Goal: Task Accomplishment & Management: Manage account settings

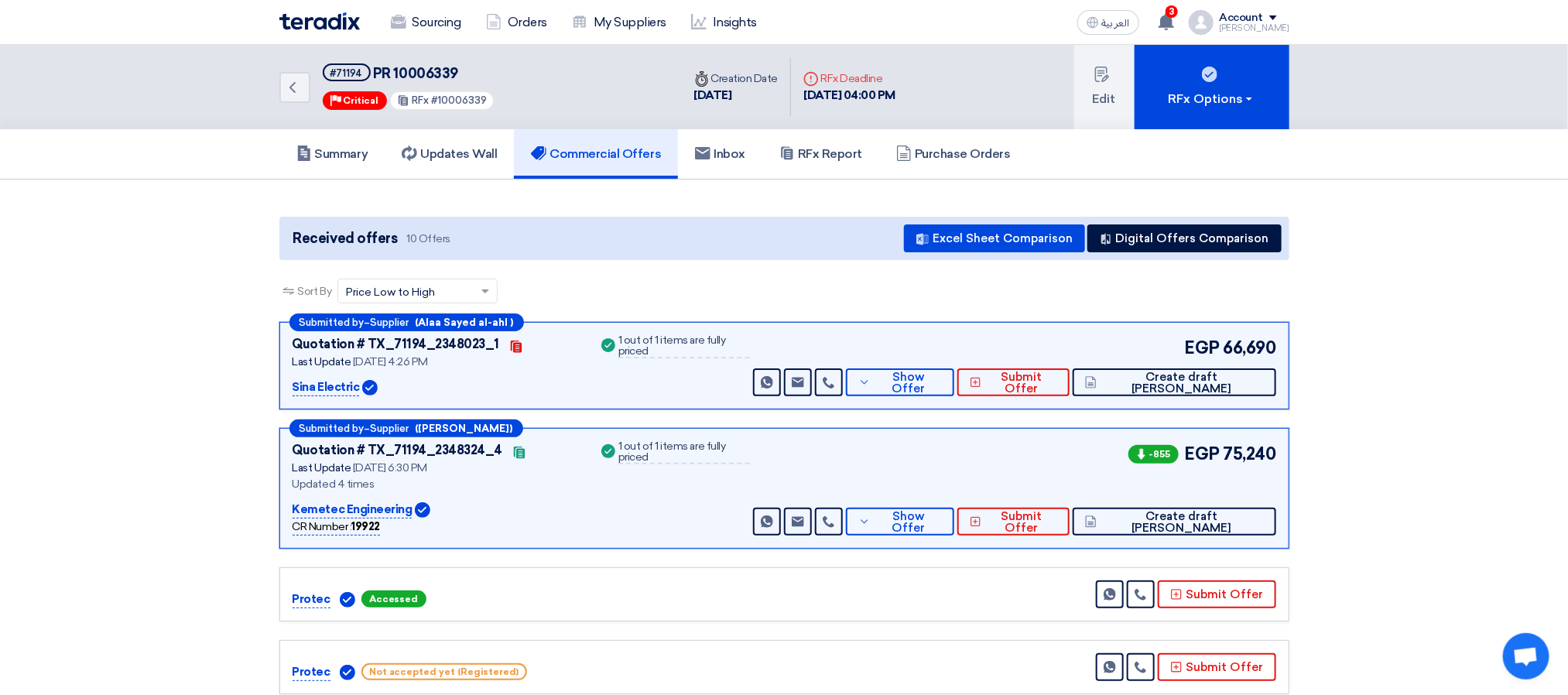
click at [681, 288] on div "Sort By Sort by × Price Low to High ×" at bounding box center [784, 300] width 1010 height 43
click at [681, 270] on app-buyer-offers "Received offers 10 Offers Excel Sheet Comparison Digital Offers Comparison Sort…" at bounding box center [784, 693] width 1010 height 952
click at [874, 310] on div "Sort By Sort by × Price Low to High ×" at bounding box center [784, 300] width 1010 height 43
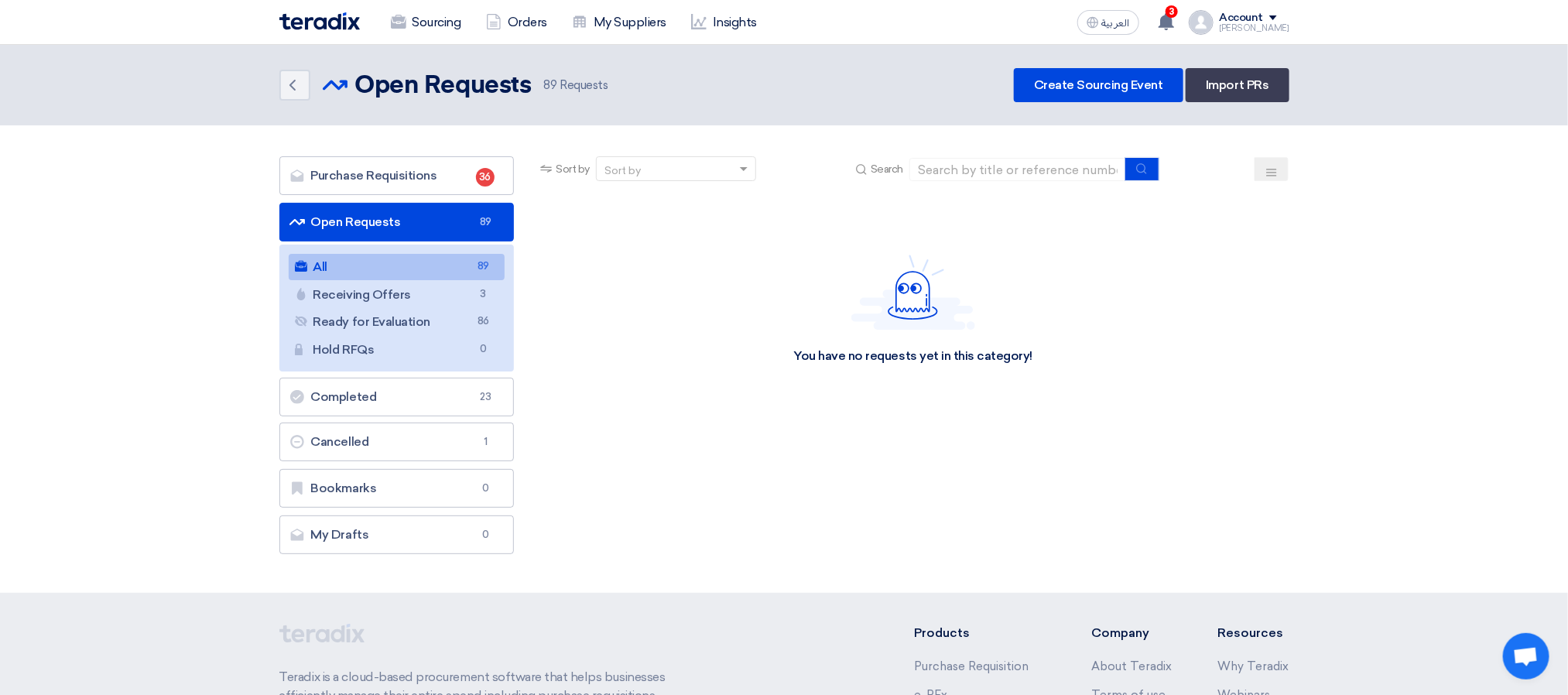
click at [667, 101] on div "Back Open Requests Open Requests 89 Requests Create Sourcing Event Import PRs" at bounding box center [784, 84] width 1010 height 34
drag, startPoint x: 631, startPoint y: 96, endPoint x: 416, endPoint y: 81, distance: 215.5
click at [416, 81] on div "Back Open Requests Open Requests 89 Requests Create Sourcing Event Import PRs" at bounding box center [784, 84] width 1010 height 34
click at [407, 103] on header "Back Open Requests Open Requests 89" at bounding box center [784, 84] width 1568 height 80
drag, startPoint x: 359, startPoint y: 98, endPoint x: 625, endPoint y: 92, distance: 266.1
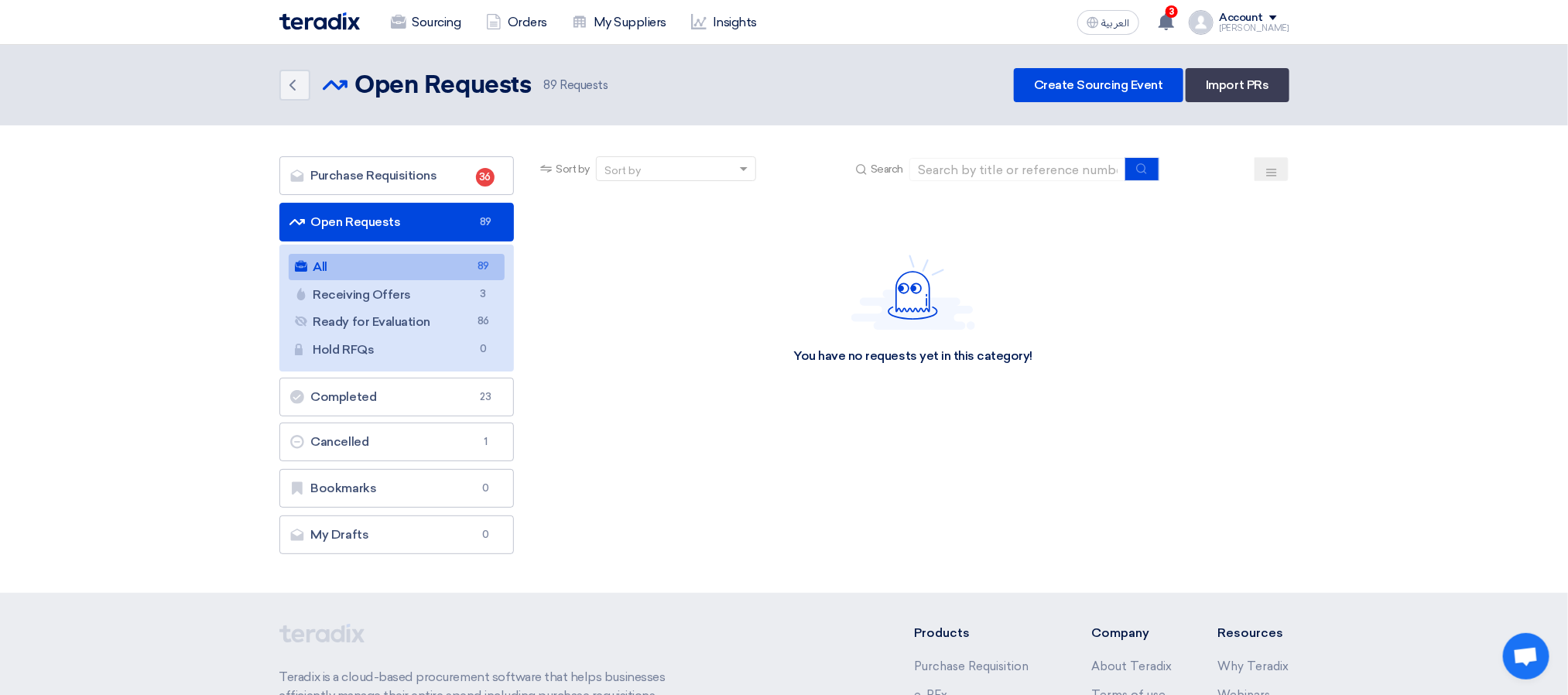
click at [625, 92] on div "Back Open Requests Open Requests 89 Requests Create Sourcing Event Import PRs" at bounding box center [784, 84] width 1010 height 34
click at [625, 98] on div "Back Open Requests Open Requests 89 Requests Create Sourcing Event Import PRs" at bounding box center [784, 84] width 1010 height 34
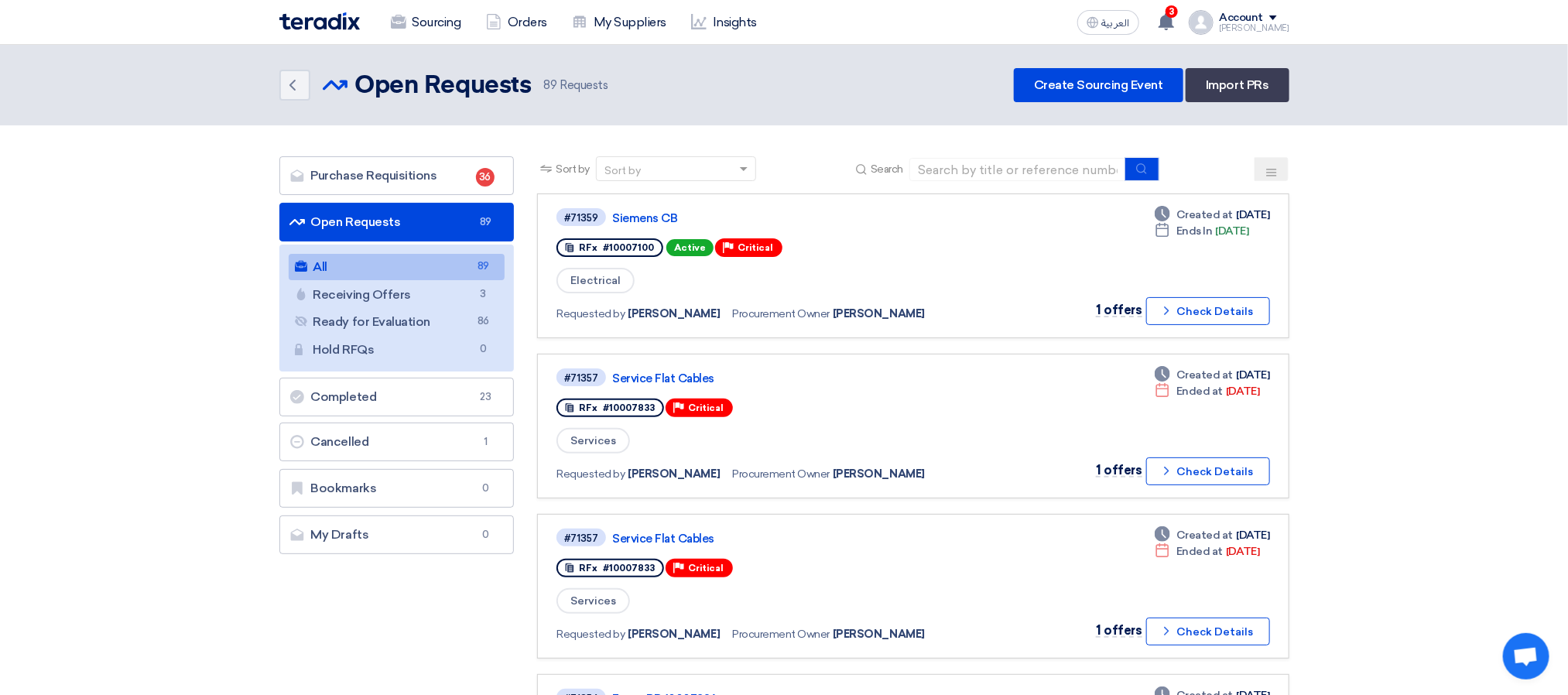
drag, startPoint x: 623, startPoint y: 84, endPoint x: 351, endPoint y: 84, distance: 272.0
click at [354, 84] on div "Open Requests Open Requests 89 Requests" at bounding box center [472, 84] width 298 height 31
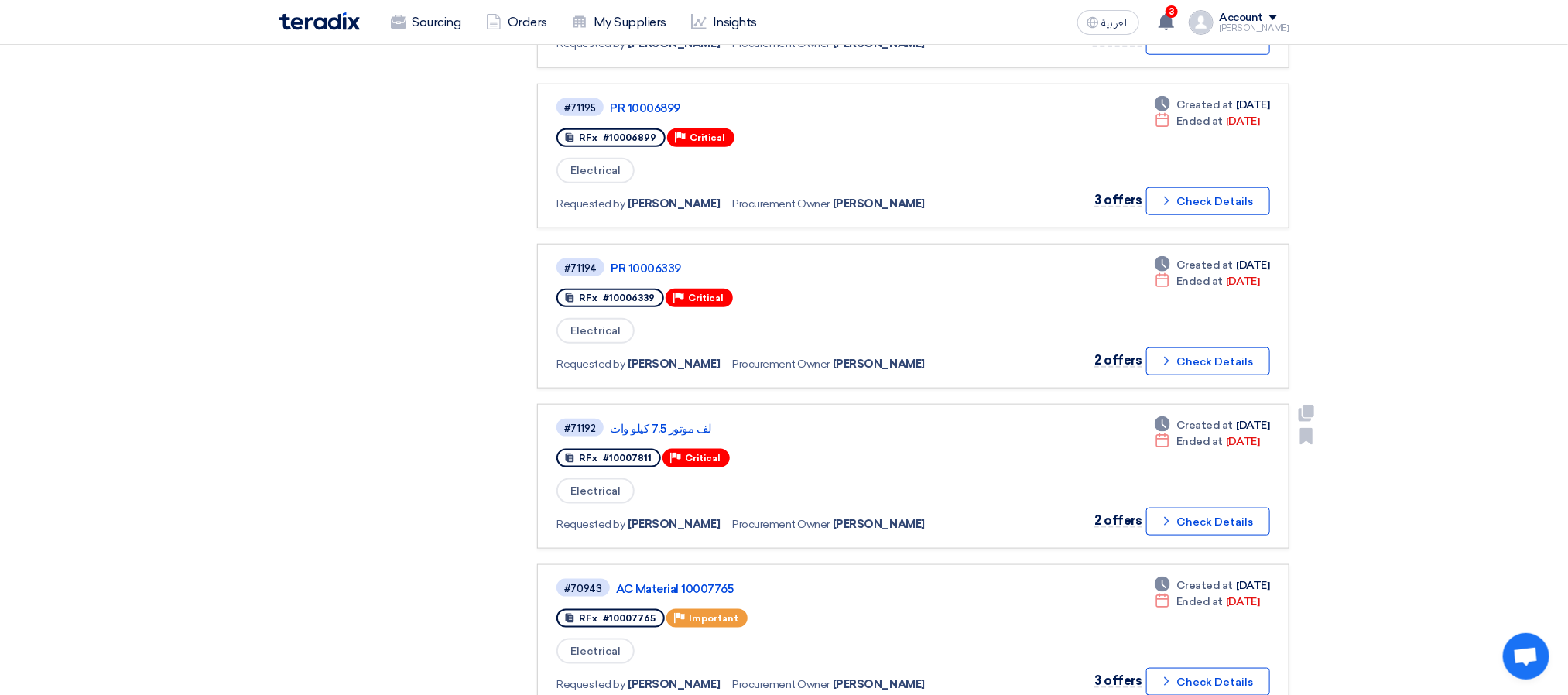
scroll to position [697, 0]
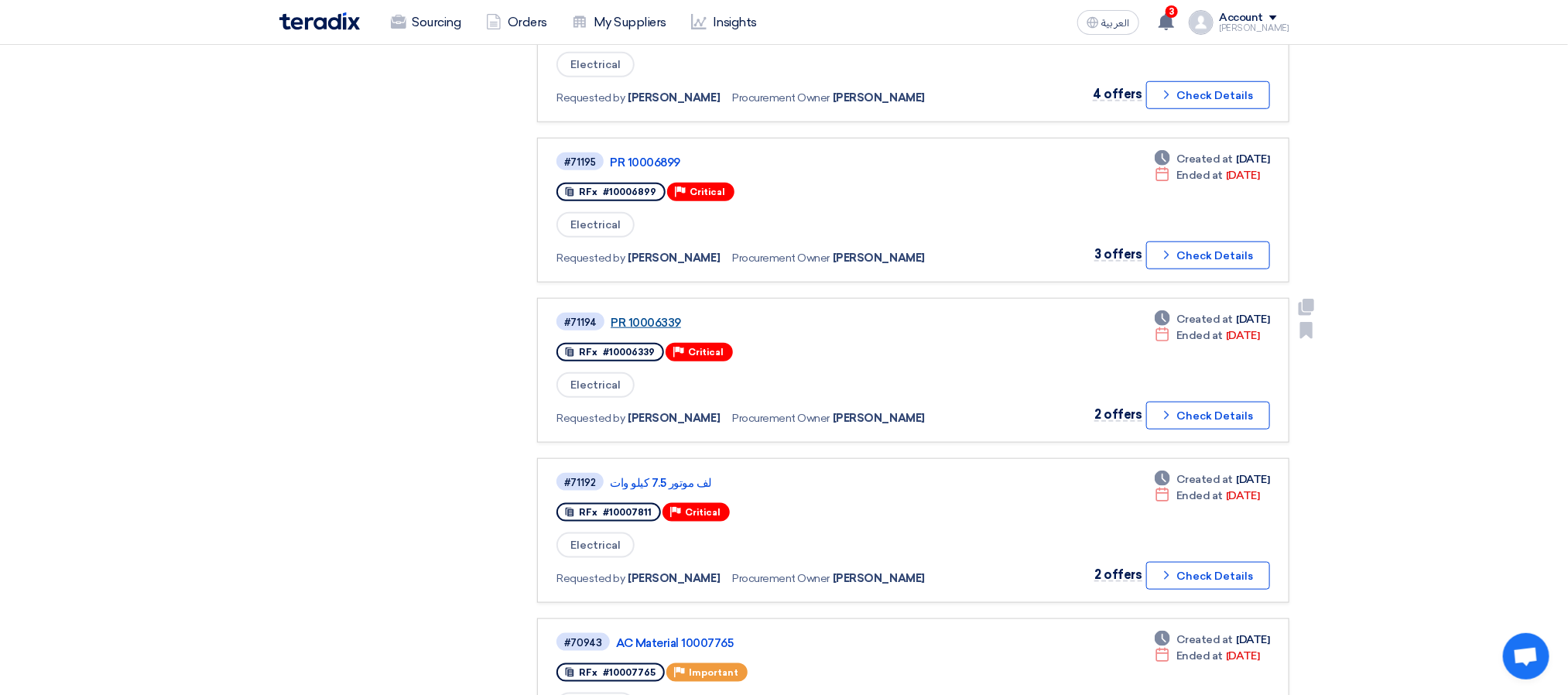
click at [611, 316] on link "PR 10006339" at bounding box center [804, 322] width 387 height 14
